Goal: Task Accomplishment & Management: Manage account settings

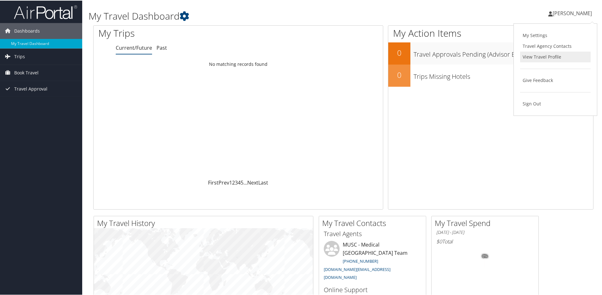
click at [553, 52] on link "View Travel Profile" at bounding box center [555, 56] width 71 height 11
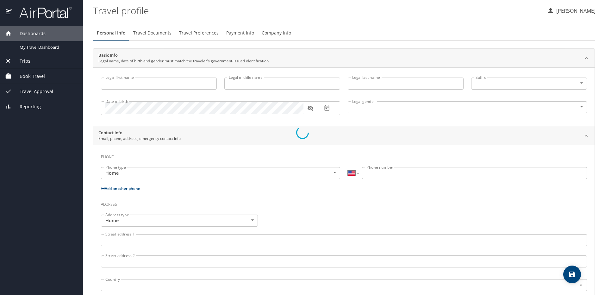
select select "US"
type input "[PERSON_NAME]"
type input "[DEMOGRAPHIC_DATA]"
select select "US"
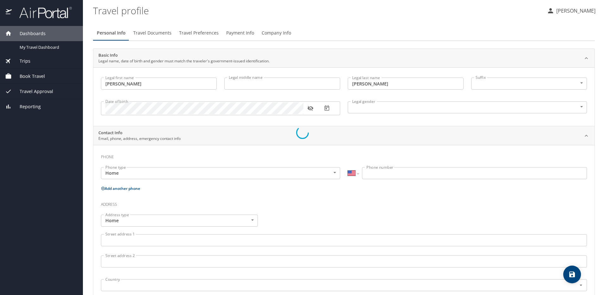
select select "US"
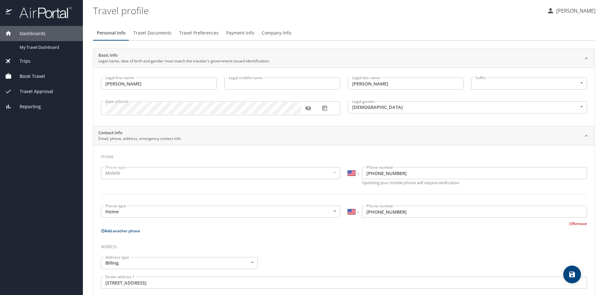
click at [244, 86] on input "Legal middle name" at bounding box center [282, 83] width 116 height 12
click at [506, 84] on body "Dashboards My Travel Dashboard Trips Current / Future Trips Past Trips Trips Mi…" at bounding box center [302, 147] width 605 height 295
click at [464, 50] on div at bounding box center [302, 147] width 605 height 295
click at [308, 108] on icon "button" at bounding box center [308, 108] width 6 height 6
click at [571, 271] on icon "save" at bounding box center [572, 274] width 6 height 6
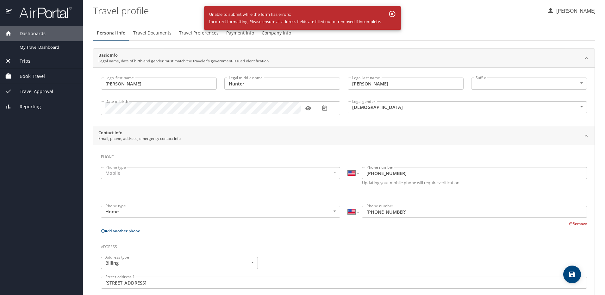
click at [395, 12] on icon "button" at bounding box center [392, 14] width 6 height 6
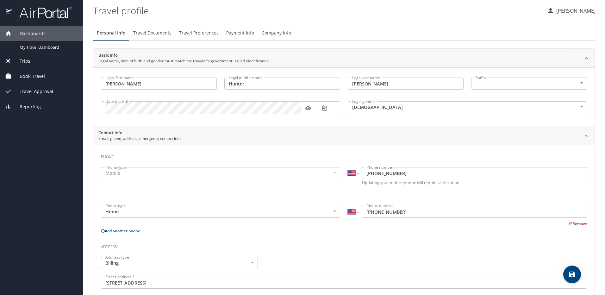
click at [159, 86] on input "[PERSON_NAME]" at bounding box center [159, 83] width 116 height 12
click at [487, 86] on body "Dashboards My Travel Dashboard Trips Current / Future Trips Past Trips Trips Mi…" at bounding box center [302, 147] width 605 height 295
click at [486, 84] on li at bounding box center [524, 83] width 114 height 10
click at [571, 269] on button "save" at bounding box center [572, 274] width 18 height 18
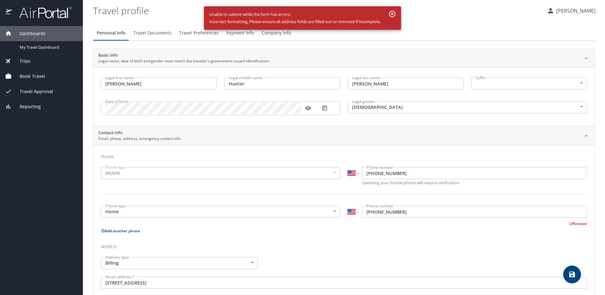
click at [324, 21] on div "Unable to submit while the form has errors: Incorrect formatting. Please ensure…" at bounding box center [295, 18] width 172 height 20
drag, startPoint x: 280, startPoint y: 83, endPoint x: 210, endPoint y: 79, distance: 70.3
click at [210, 79] on div "Legal first name [PERSON_NAME] first name Legal middle name [PERSON_NAME] Legal…" at bounding box center [343, 97] width 493 height 47
type input "Hunter"
click at [172, 155] on h3 "Phone" at bounding box center [344, 155] width 486 height 11
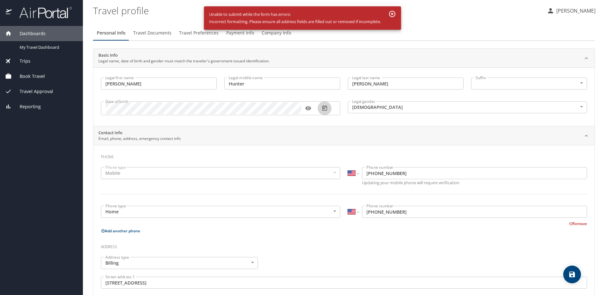
click at [325, 111] on icon "button" at bounding box center [324, 108] width 6 height 6
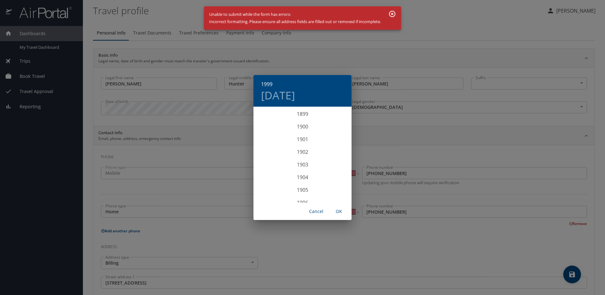
scroll to position [1227, 0]
click at [300, 156] on div "1999" at bounding box center [302, 155] width 98 height 13
click at [337, 209] on span "OK" at bounding box center [338, 211] width 15 height 8
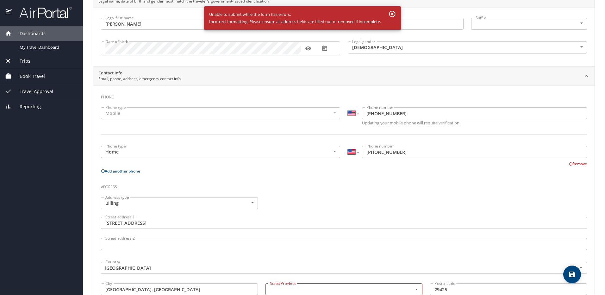
scroll to position [148, 0]
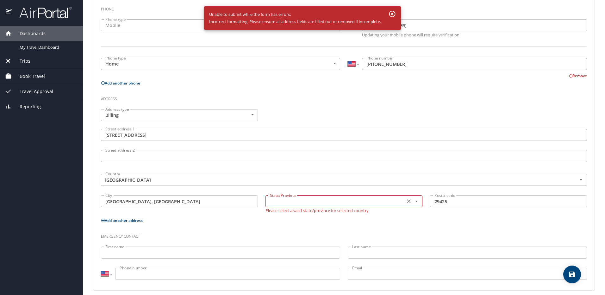
click at [327, 203] on input "text" at bounding box center [334, 201] width 134 height 8
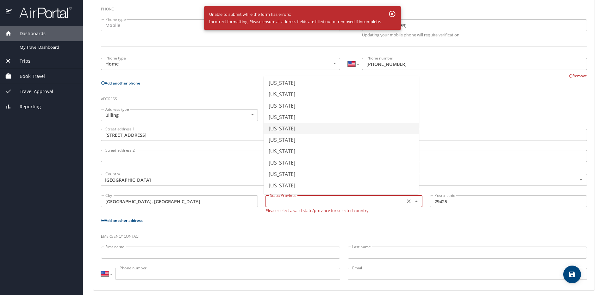
scroll to position [394, 0]
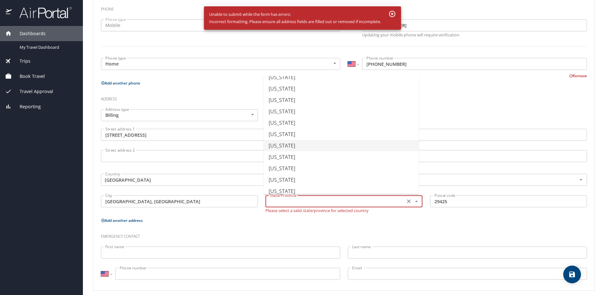
click at [315, 147] on li "[US_STATE]" at bounding box center [340, 145] width 155 height 11
type input "[US_STATE]"
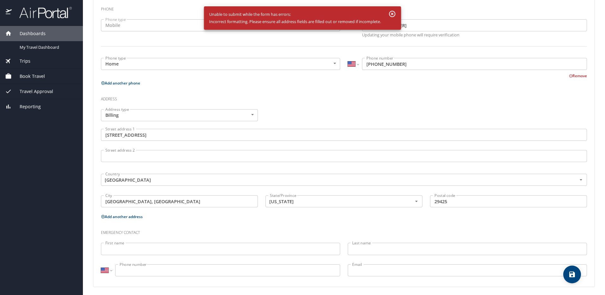
click at [204, 227] on h3 "Emergency contact" at bounding box center [344, 230] width 486 height 11
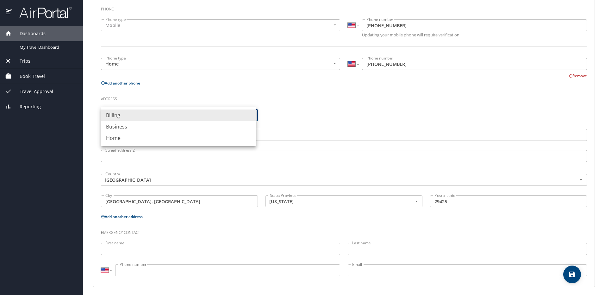
click at [178, 114] on body "Dashboards My Travel Dashboard Trips Current / Future Trips Past Trips Trips Mi…" at bounding box center [302, 147] width 605 height 295
click at [178, 125] on li "Business" at bounding box center [178, 126] width 155 height 11
type input "Business"
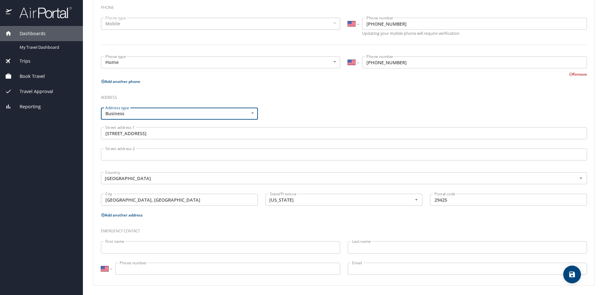
scroll to position [150, 0]
click at [572, 274] on icon "save" at bounding box center [572, 274] width 6 height 6
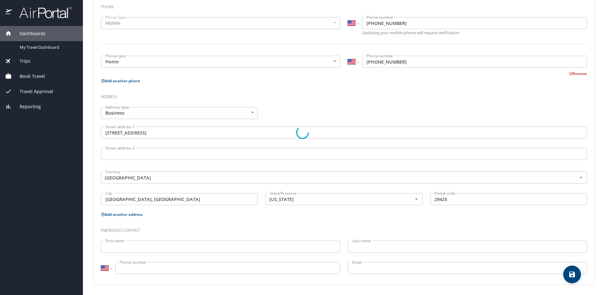
select select "US"
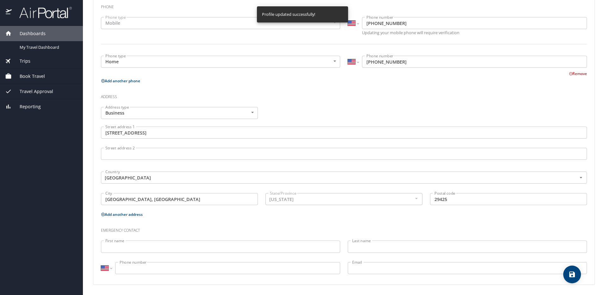
select select "US"
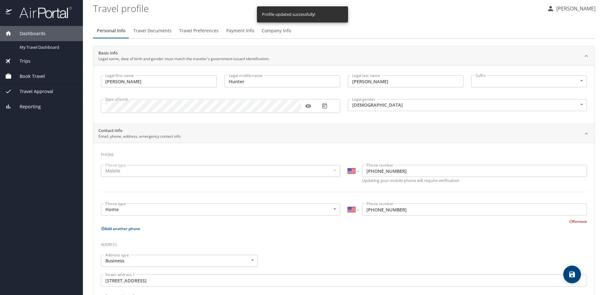
scroll to position [0, 0]
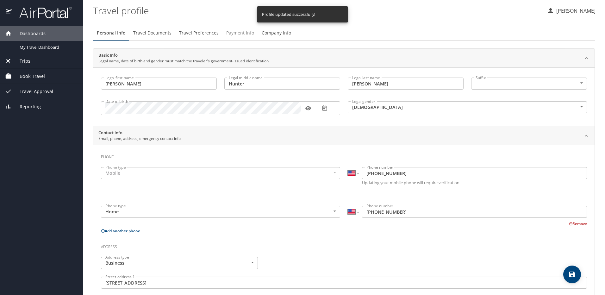
click at [232, 34] on span "Payment Info" at bounding box center [240, 33] width 28 height 8
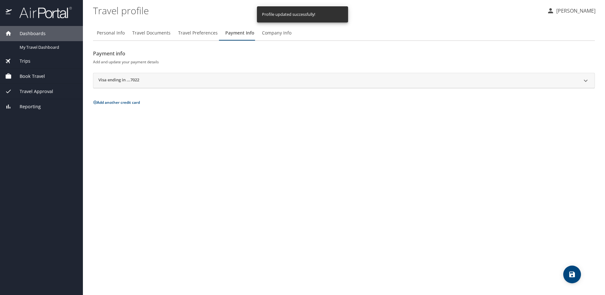
click at [197, 78] on div "Visa ending in ...7022" at bounding box center [337, 81] width 479 height 8
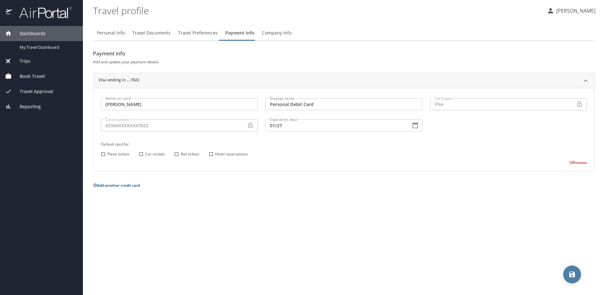
click at [570, 275] on icon "save" at bounding box center [572, 274] width 6 height 6
click at [111, 31] on span "Personal Info" at bounding box center [111, 33] width 28 height 8
select select "US"
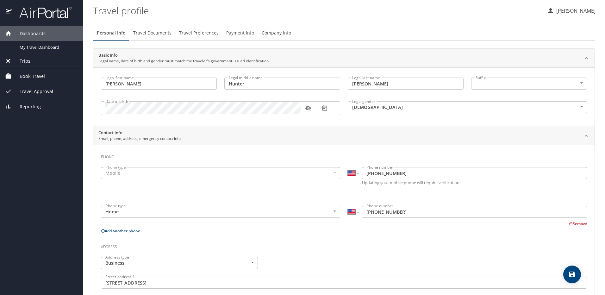
click at [570, 267] on button "save" at bounding box center [572, 274] width 18 height 18
select select "US"
